Goal: Task Accomplishment & Management: Use online tool/utility

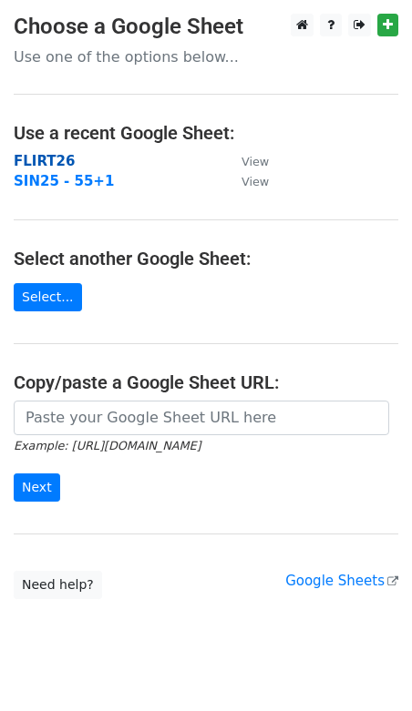
click at [55, 160] on strong "FLIRT26" at bounding box center [44, 161] width 61 height 16
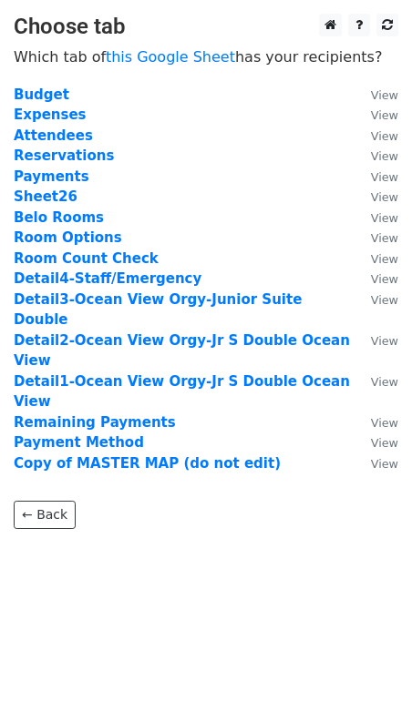
click at [55, 160] on strong "Reservations" at bounding box center [64, 156] width 100 height 16
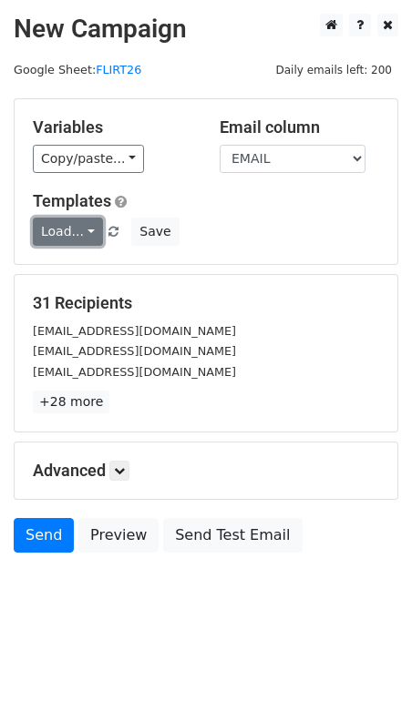
click at [57, 234] on link "Load..." at bounding box center [68, 232] width 70 height 28
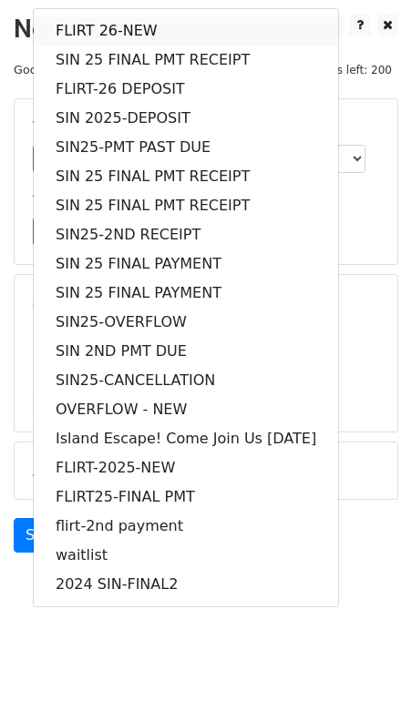
click at [74, 31] on link "FLIRT 26-NEW" at bounding box center [186, 30] width 304 height 29
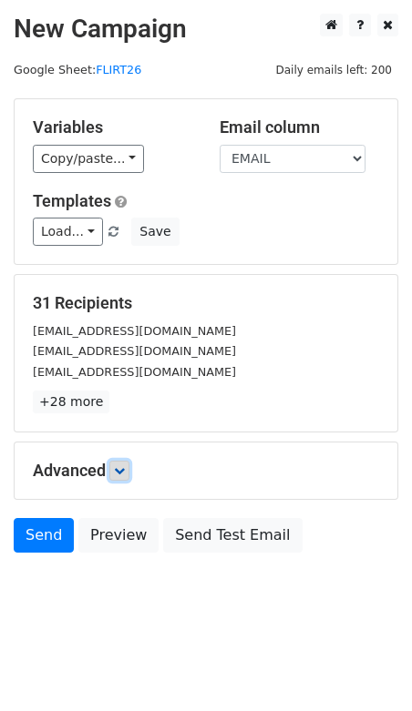
click at [126, 461] on link at bounding box center [119, 471] width 20 height 20
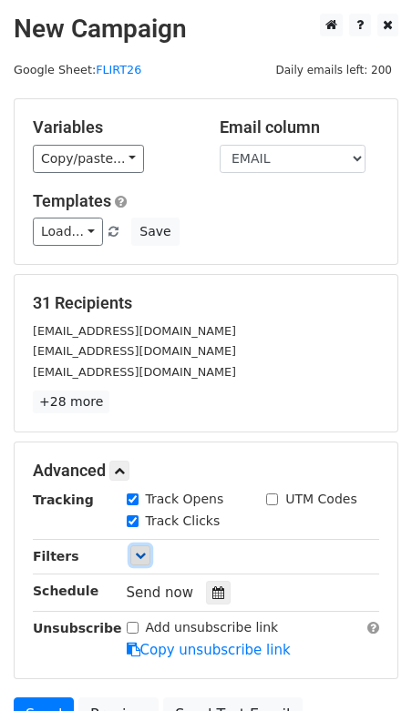
click at [145, 552] on link at bounding box center [140, 556] width 20 height 20
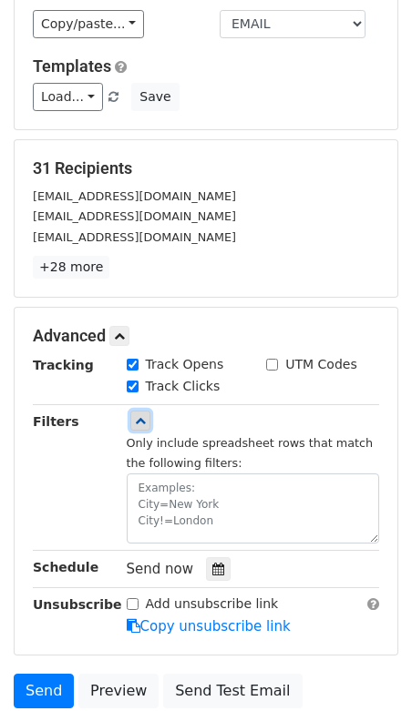
scroll to position [138, 0]
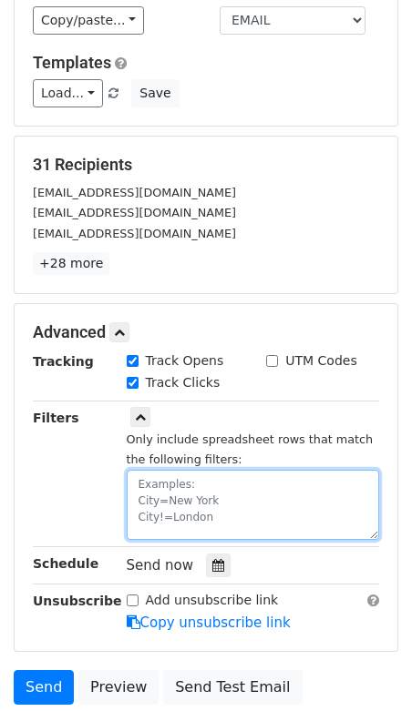
click at [152, 504] on textarea at bounding box center [253, 505] width 253 height 70
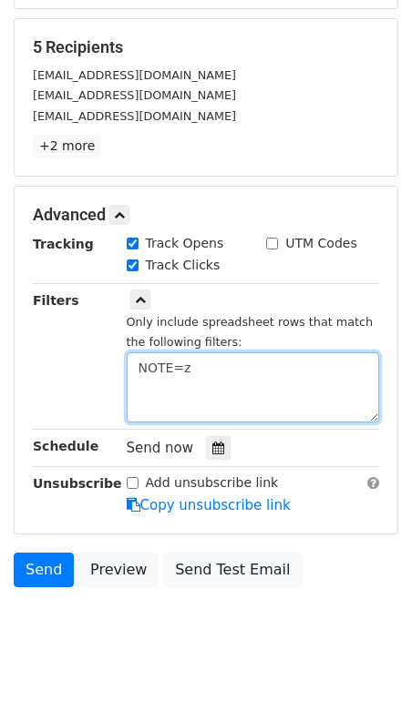
scroll to position [279, 0]
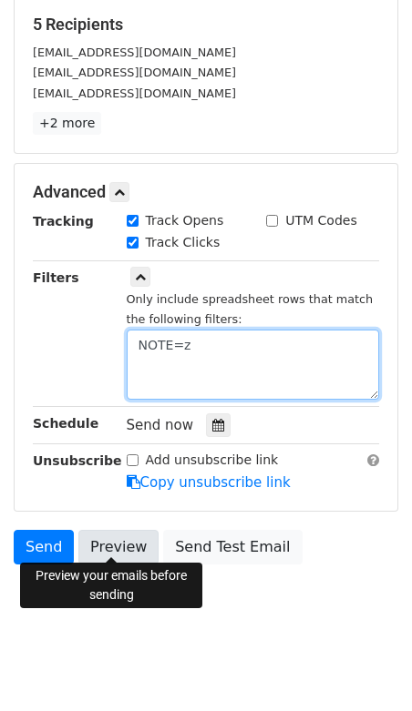
type textarea "NOTE=z"
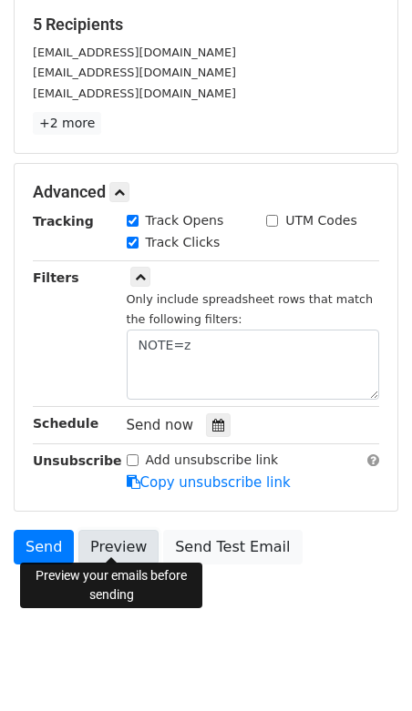
click at [109, 549] on link "Preview" at bounding box center [118, 547] width 80 height 35
click at [110, 547] on link "Preview" at bounding box center [118, 547] width 80 height 35
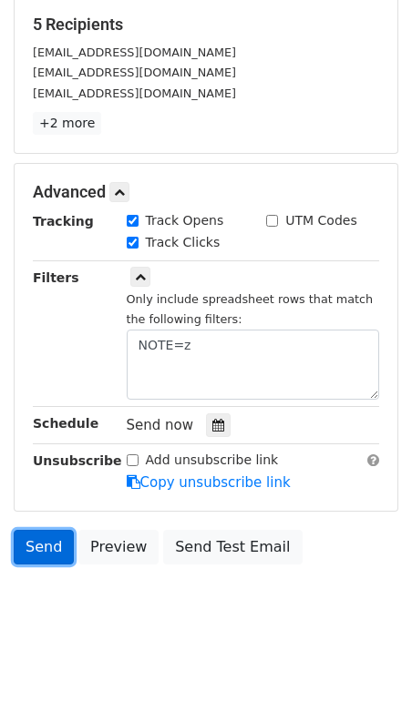
click at [46, 545] on link "Send" at bounding box center [44, 547] width 60 height 35
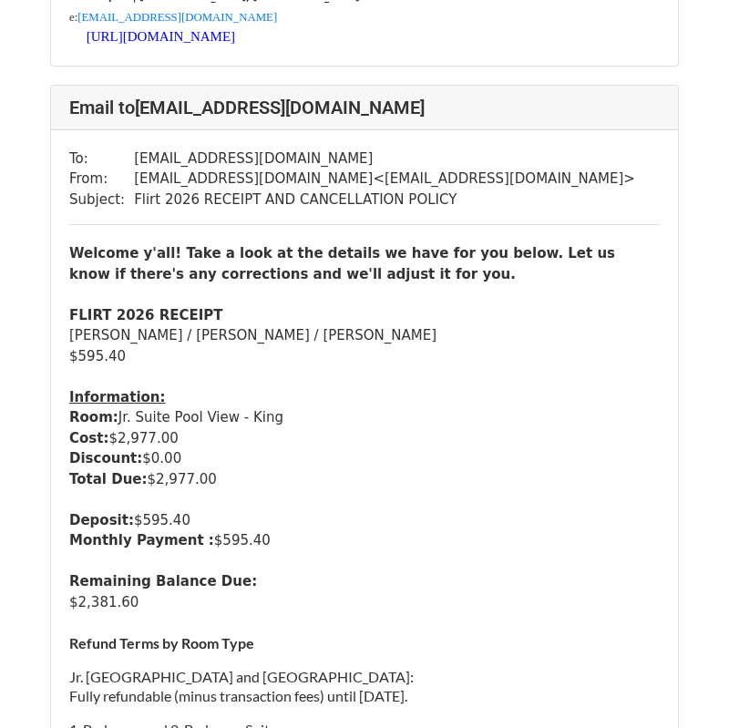
scroll to position [2729, 0]
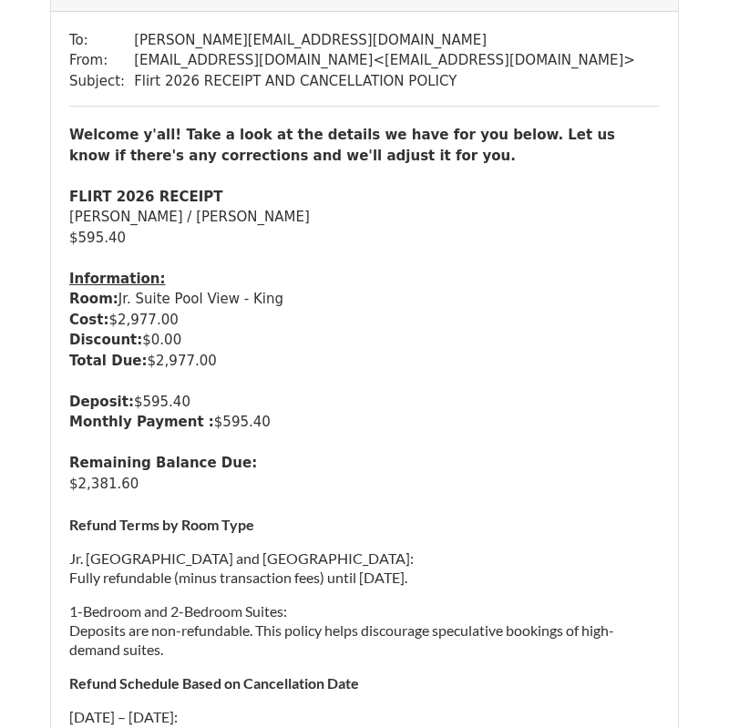
scroll to position [5502, 0]
